Goal: Find specific page/section: Find specific page/section

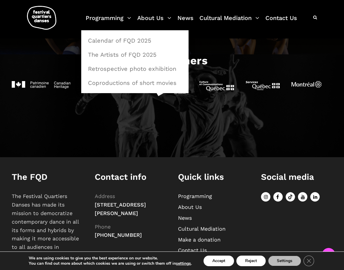
scroll to position [595, 0]
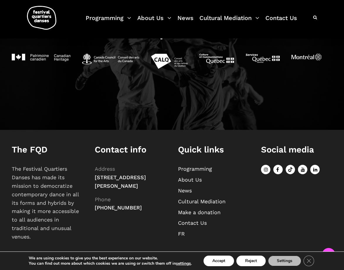
click at [196, 170] on link "Programming" at bounding box center [195, 169] width 34 height 6
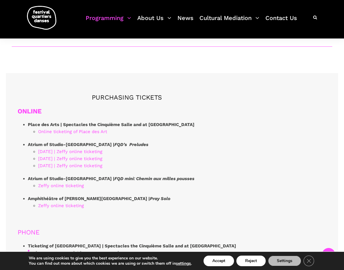
scroll to position [1605, 0]
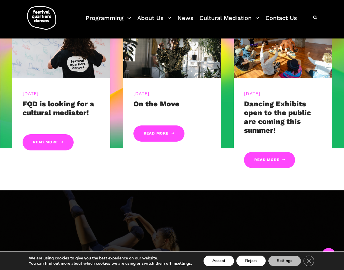
scroll to position [27, 0]
